Goal: Information Seeking & Learning: Find specific fact

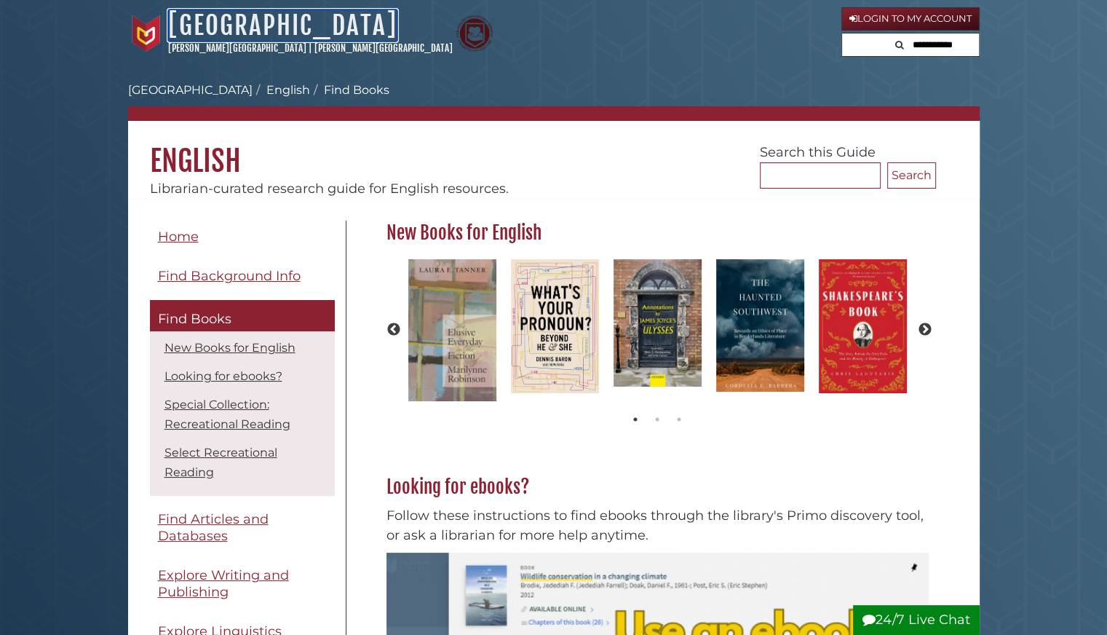
click at [262, 27] on link "[GEOGRAPHIC_DATA]" at bounding box center [282, 25] width 229 height 32
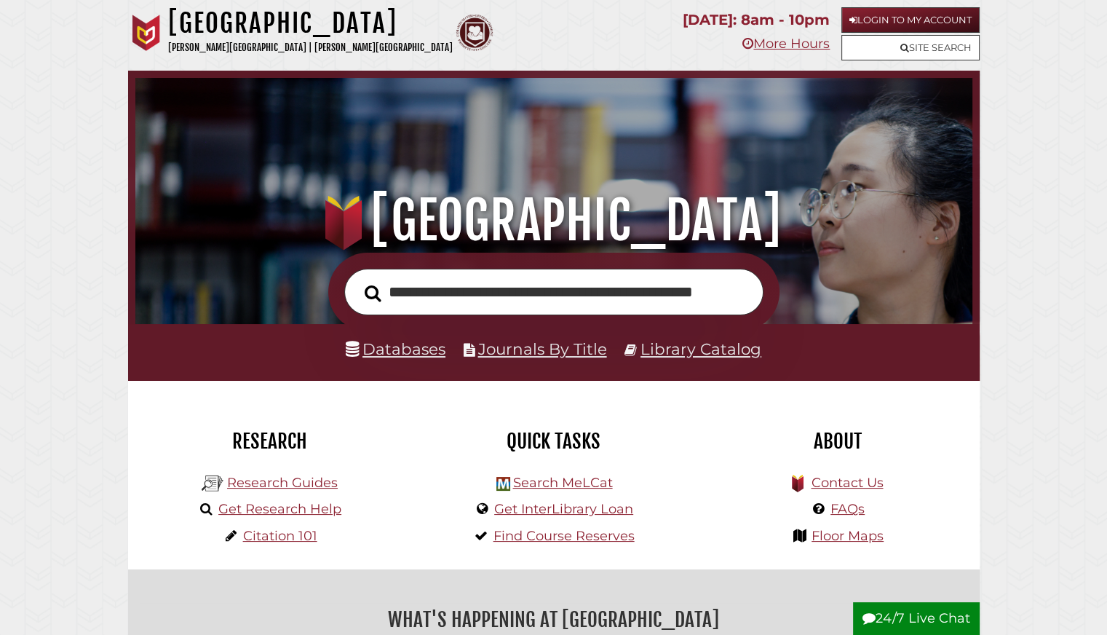
scroll to position [0, 60]
type input "**********"
click at [357, 280] on button "Search" at bounding box center [372, 292] width 31 height 25
